Goal: Task Accomplishment & Management: Manage account settings

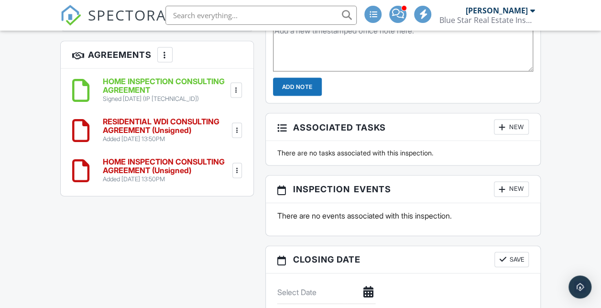
scroll to position [933, 0]
click at [79, 8] on img at bounding box center [70, 15] width 21 height 21
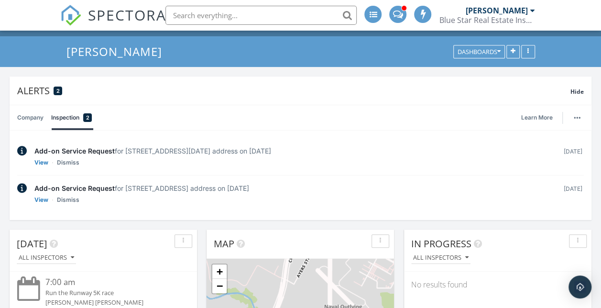
scroll to position [79, 0]
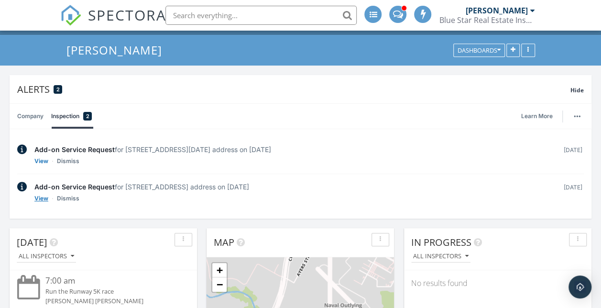
click at [47, 200] on link "View" at bounding box center [41, 199] width 14 height 10
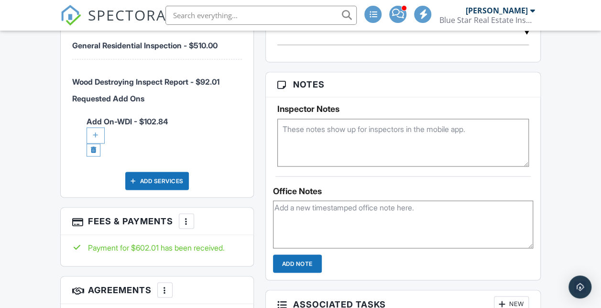
scroll to position [756, 0]
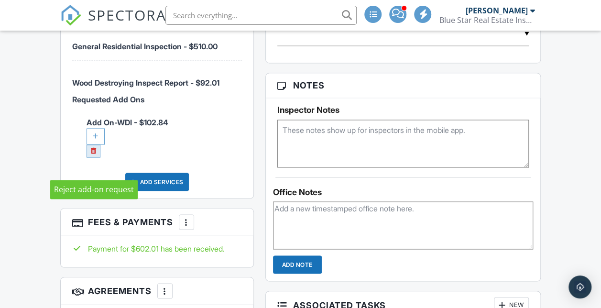
click at [97, 157] on link at bounding box center [94, 150] width 14 height 13
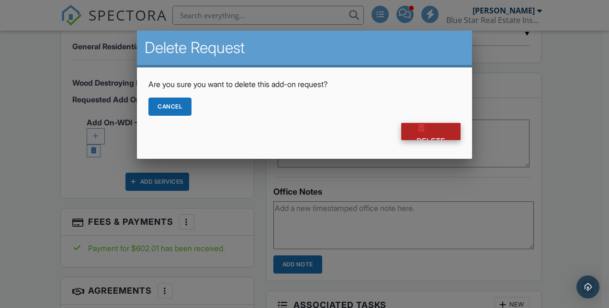
click at [423, 128] on div at bounding box center [421, 128] width 10 height 10
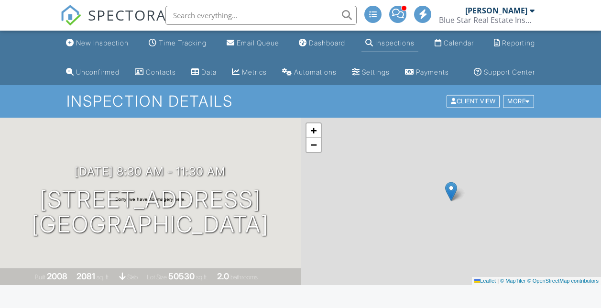
scroll to position [600, 0]
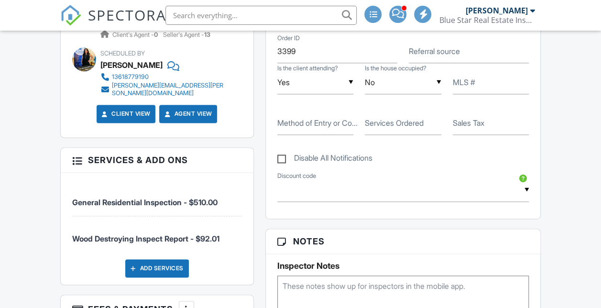
click at [67, 17] on img at bounding box center [70, 15] width 21 height 21
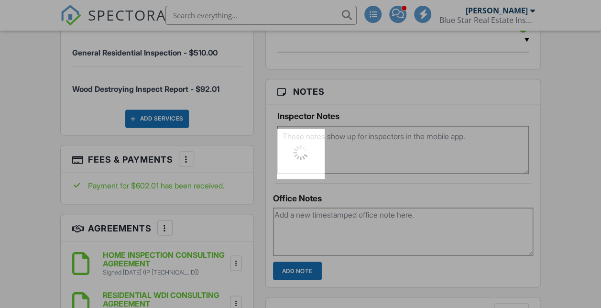
scroll to position [0, 0]
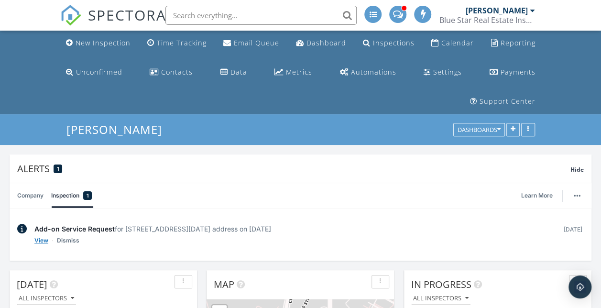
click at [41, 240] on link "View" at bounding box center [41, 241] width 14 height 10
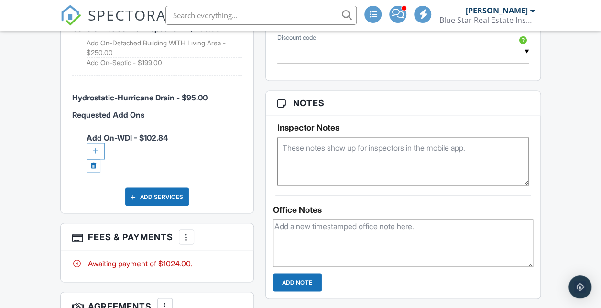
scroll to position [718, 0]
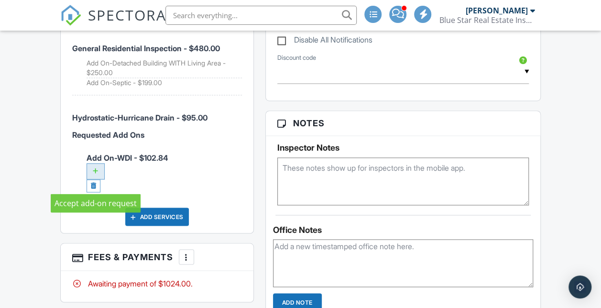
click at [98, 179] on div at bounding box center [96, 171] width 18 height 16
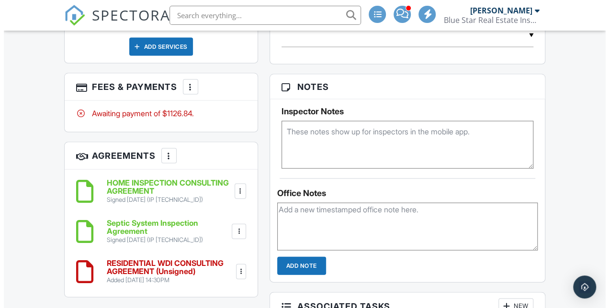
scroll to position [945, 0]
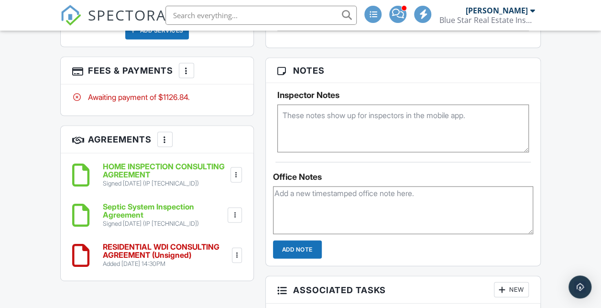
click at [186, 66] on h3 "Fees & Payments More Edit Fees & Payments Add Services View Invoice Paid In Full" at bounding box center [157, 70] width 193 height 27
click at [186, 75] on div at bounding box center [187, 71] width 10 height 10
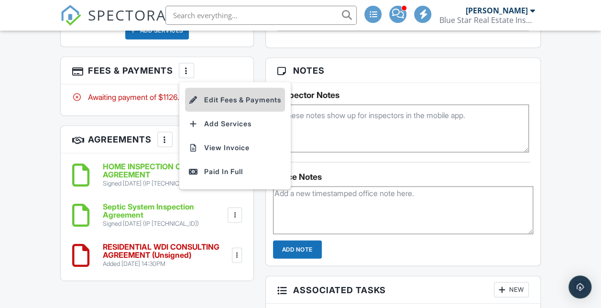
click at [204, 101] on li "Edit Fees & Payments" at bounding box center [235, 100] width 100 height 24
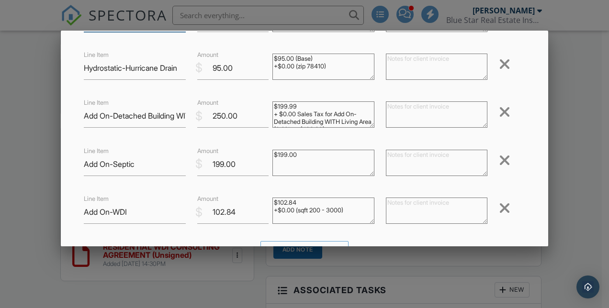
scroll to position [99, 0]
click at [501, 207] on div at bounding box center [504, 207] width 11 height 15
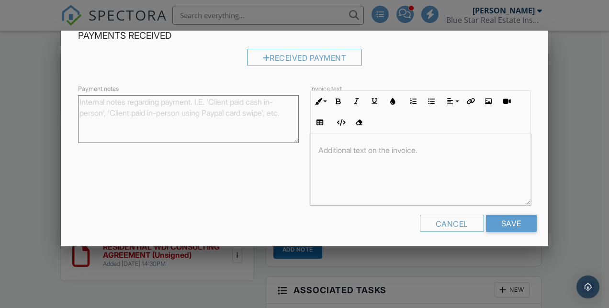
scroll to position [289, 0]
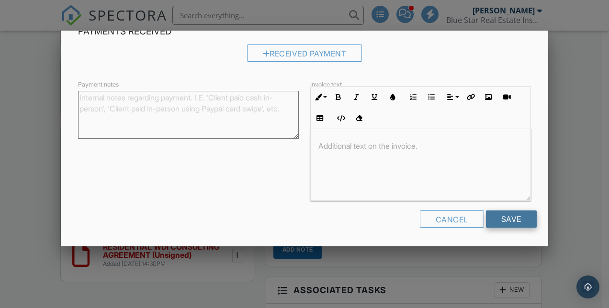
click at [515, 226] on input "Save" at bounding box center [511, 219] width 51 height 17
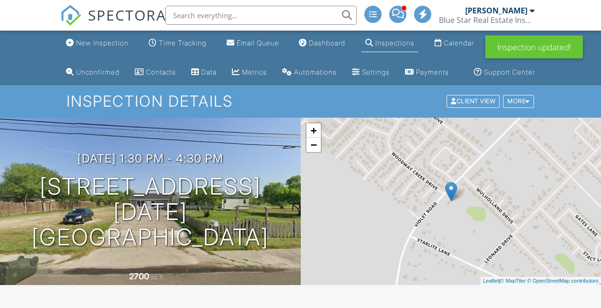
scroll to position [988, 0]
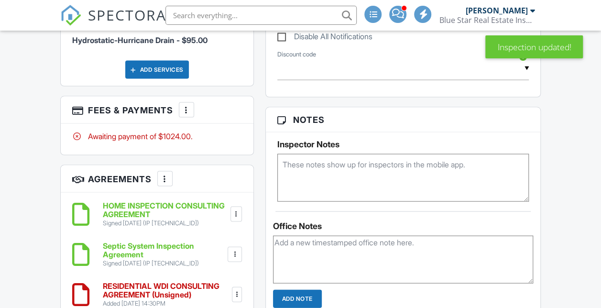
scroll to position [1121, 0]
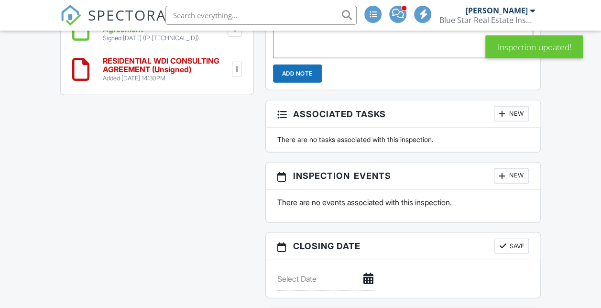
click at [146, 74] on h6 "RESIDENTIAL WDI CONSULTING AGREEMENT (Unsigned)" at bounding box center [167, 65] width 128 height 17
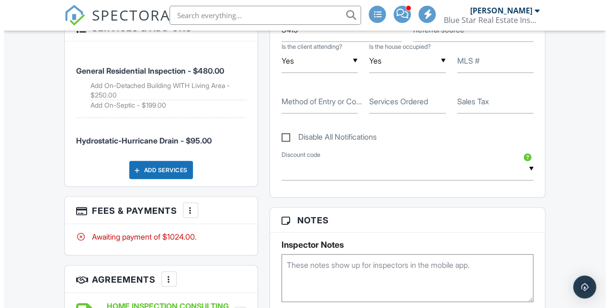
scroll to position [803, 0]
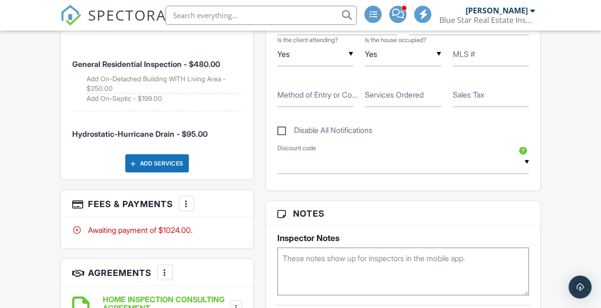
click at [156, 169] on div "Add Services" at bounding box center [157, 163] width 64 height 18
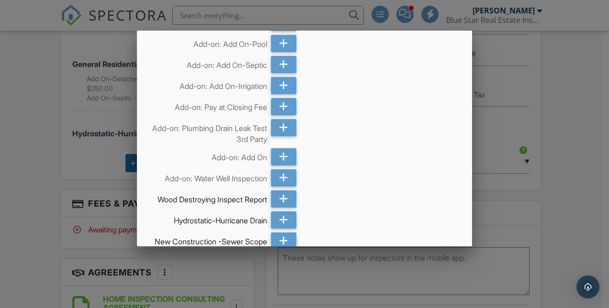
scroll to position [173, 0]
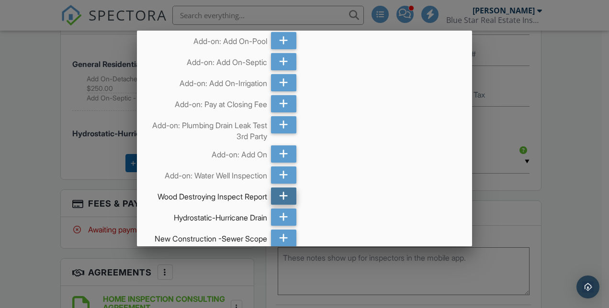
click at [273, 199] on div at bounding box center [283, 196] width 25 height 17
click at [279, 194] on icon at bounding box center [283, 196] width 9 height 17
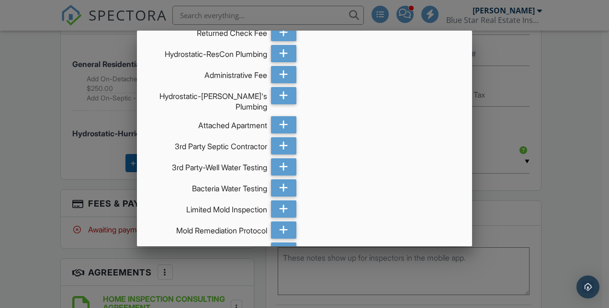
scroll to position [1147, 0]
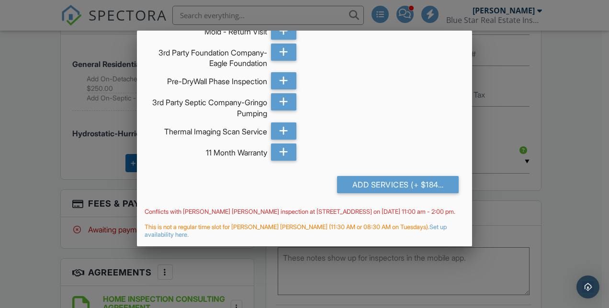
click at [377, 191] on div "Add Services (+ $184.02)" at bounding box center [398, 184] width 122 height 17
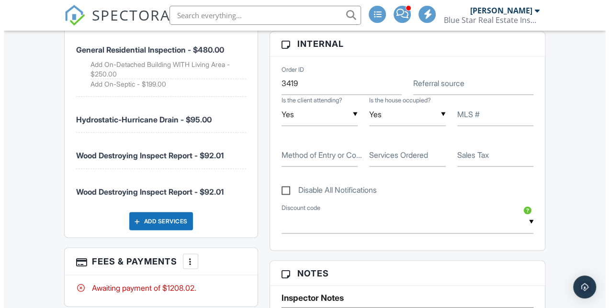
scroll to position [817, 0]
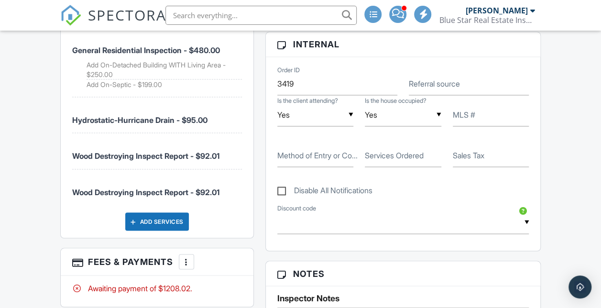
click at [178, 270] on h3 "Fees & Payments More Edit Fees & Payments Add Services View Invoice Paid In Full" at bounding box center [157, 261] width 193 height 27
click at [188, 266] on div at bounding box center [187, 262] width 10 height 10
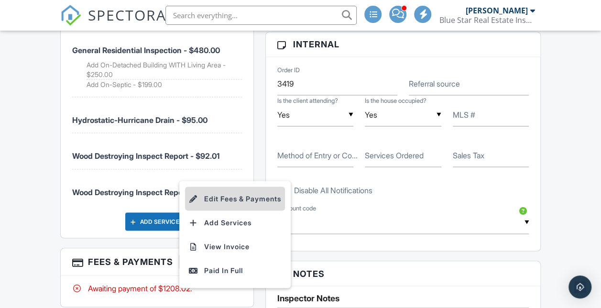
click at [215, 193] on li "Edit Fees & Payments" at bounding box center [235, 199] width 100 height 24
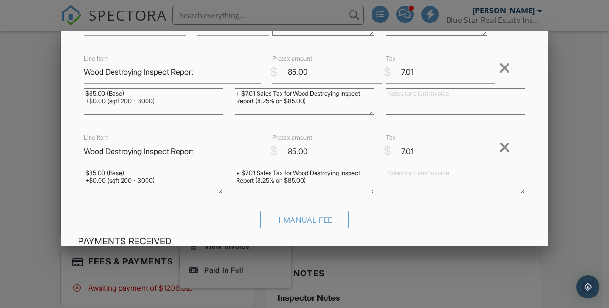
scroll to position [238, 0]
click at [499, 143] on div at bounding box center [504, 146] width 11 height 15
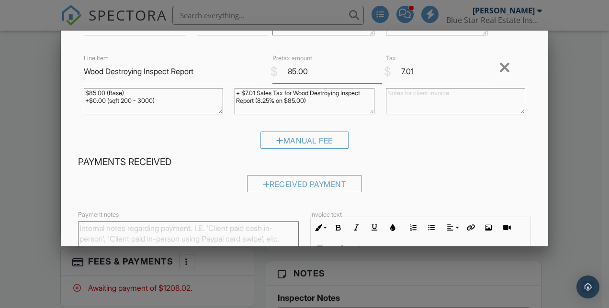
click at [291, 72] on input "85.00" at bounding box center [326, 71] width 109 height 23
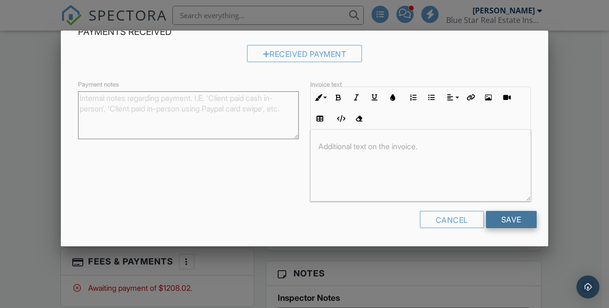
type input "150.00"
click at [502, 215] on input "Save" at bounding box center [511, 219] width 51 height 17
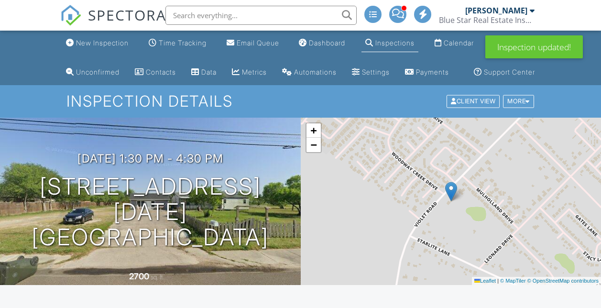
click at [70, 18] on img at bounding box center [70, 15] width 21 height 21
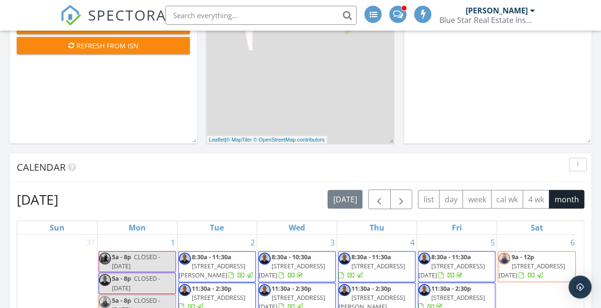
scroll to position [326, 0]
click at [403, 202] on span "button" at bounding box center [401, 200] width 11 height 11
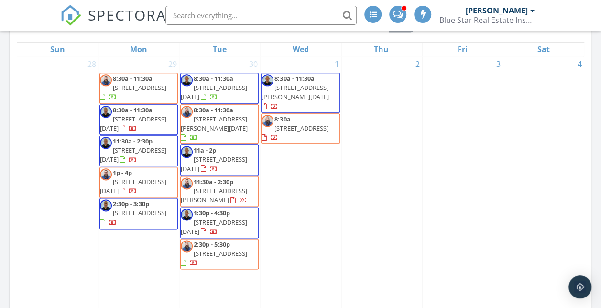
scroll to position [577, 0]
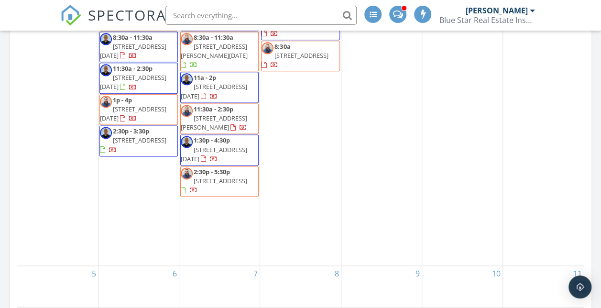
click at [246, 177] on span "[STREET_ADDRESS]" at bounding box center [221, 181] width 54 height 9
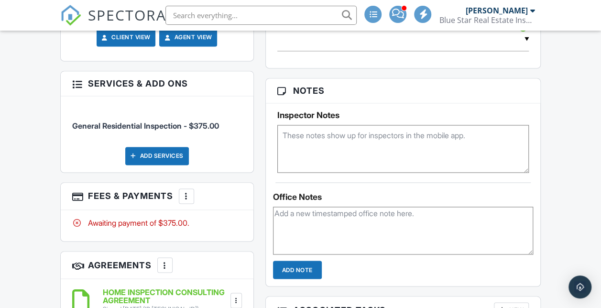
scroll to position [643, 0]
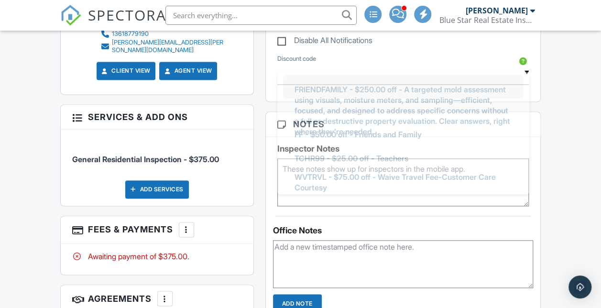
click at [330, 85] on input "text" at bounding box center [403, 72] width 252 height 23
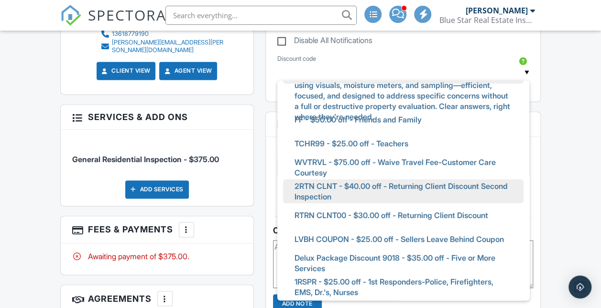
scroll to position [27, 0]
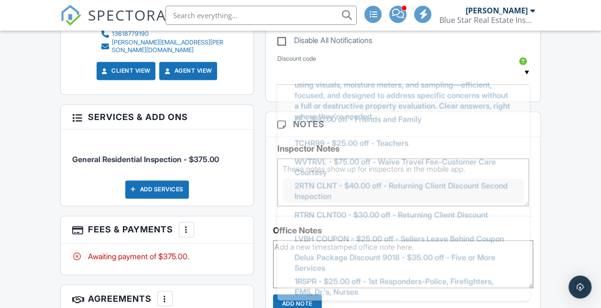
click at [313, 208] on span "2RTN CLNT - $40.00 off - Returning Client Discount Second Inspection" at bounding box center [403, 191] width 233 height 34
type input "2RTN CLNT - $40.00 off - Returning Client Discount Second Inspection"
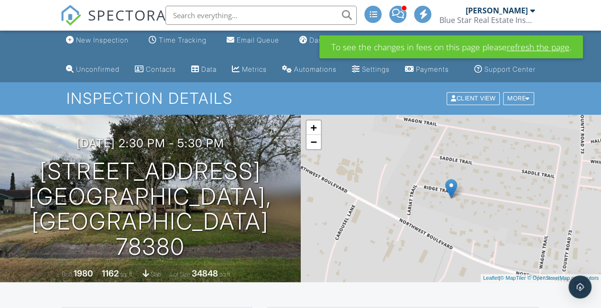
scroll to position [2, 0]
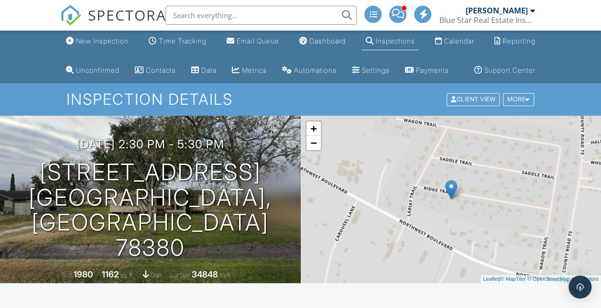
click at [71, 10] on img at bounding box center [70, 15] width 21 height 21
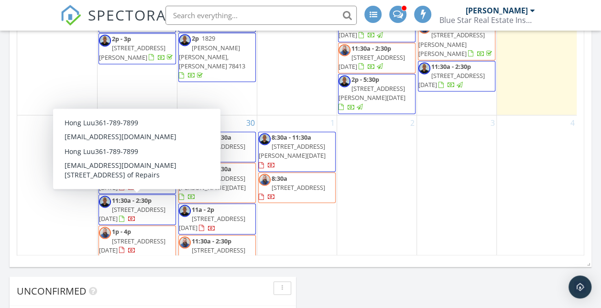
scroll to position [768, 0]
